Goal: Transaction & Acquisition: Book appointment/travel/reservation

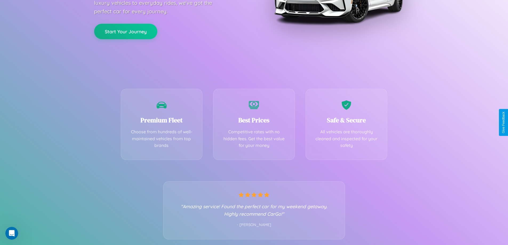
scroll to position [105, 0]
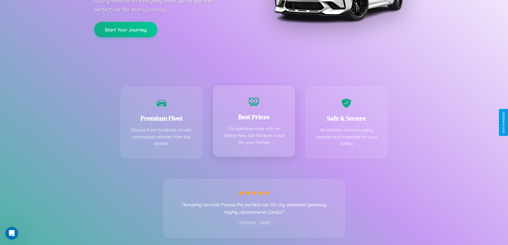
click at [254, 122] on div "Best Prices Competitive rates with no hidden fees. Get the best value for your …" at bounding box center [254, 121] width 82 height 71
click at [126, 29] on button "Start Your Journey" at bounding box center [125, 28] width 63 height 15
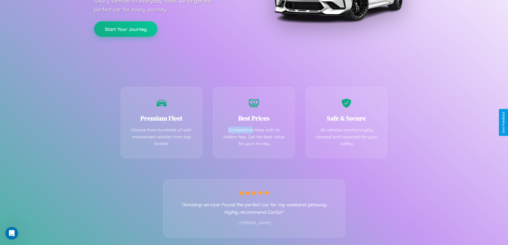
click at [126, 29] on button "Start Your Journey" at bounding box center [125, 28] width 63 height 15
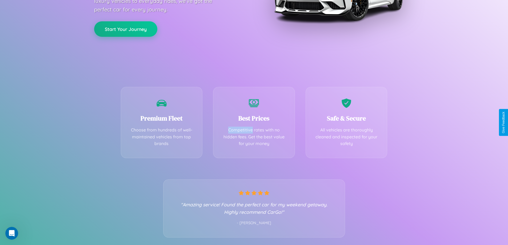
click at [126, 29] on button "Start Your Journey" at bounding box center [125, 28] width 63 height 15
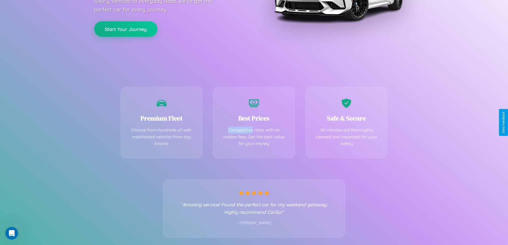
click at [126, 29] on button "Start Your Journey" at bounding box center [125, 28] width 63 height 15
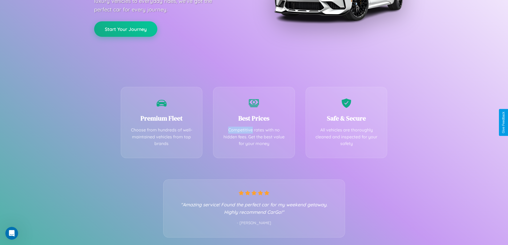
click at [126, 29] on button "Start Your Journey" at bounding box center [125, 28] width 63 height 15
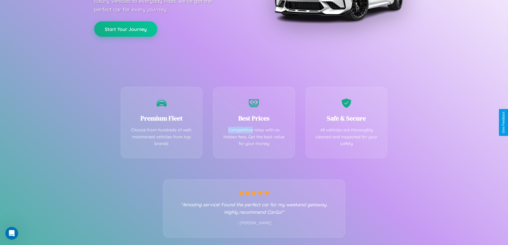
click at [126, 29] on button "Start Your Journey" at bounding box center [125, 28] width 63 height 15
